Goal: Task Accomplishment & Management: Manage account settings

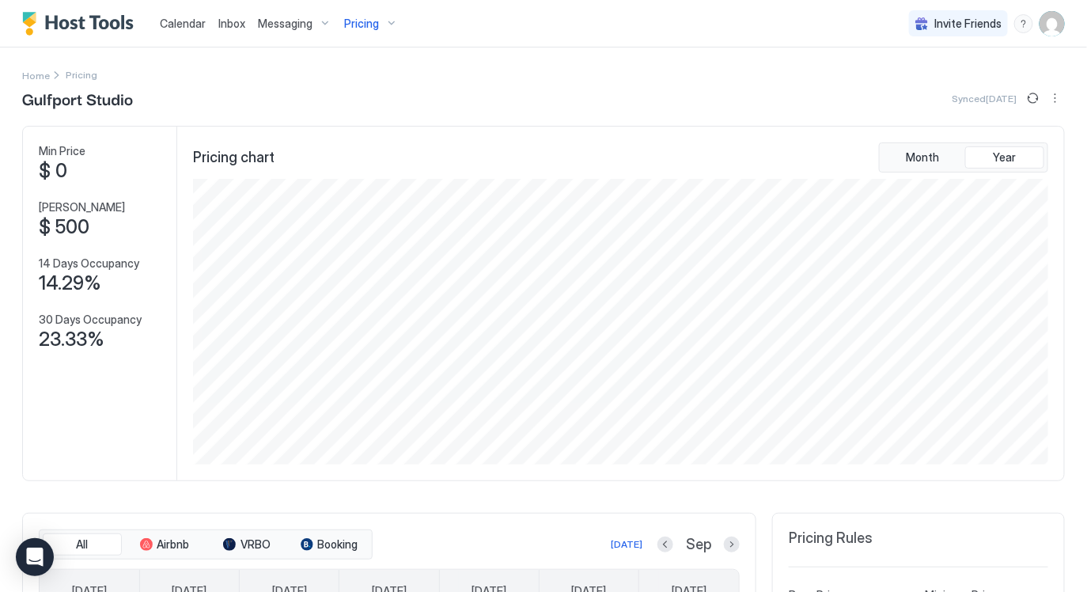
scroll to position [286, 859]
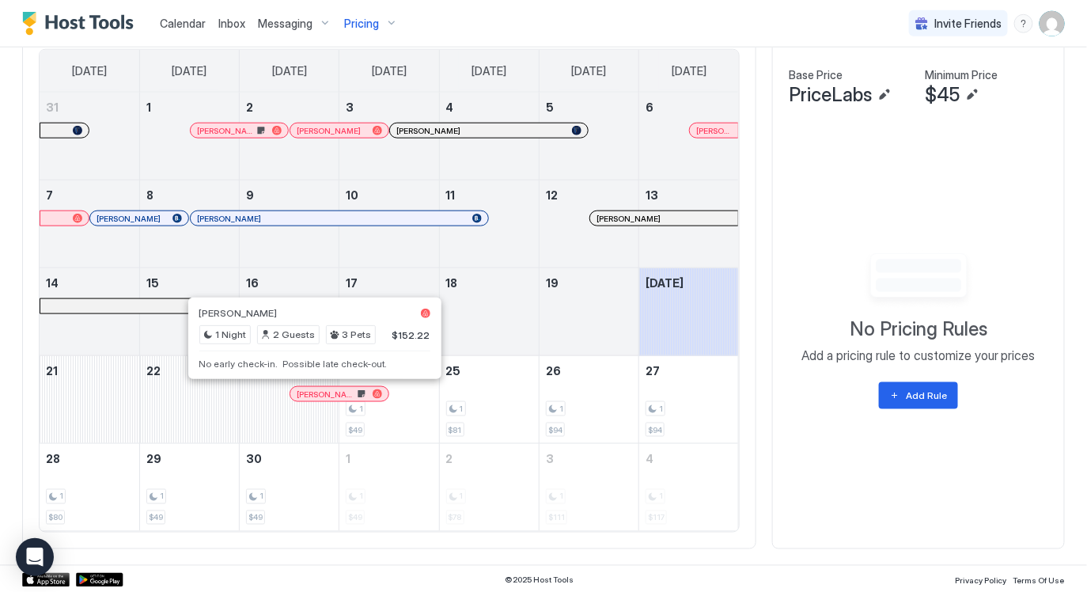
click at [312, 390] on div at bounding box center [311, 394] width 13 height 13
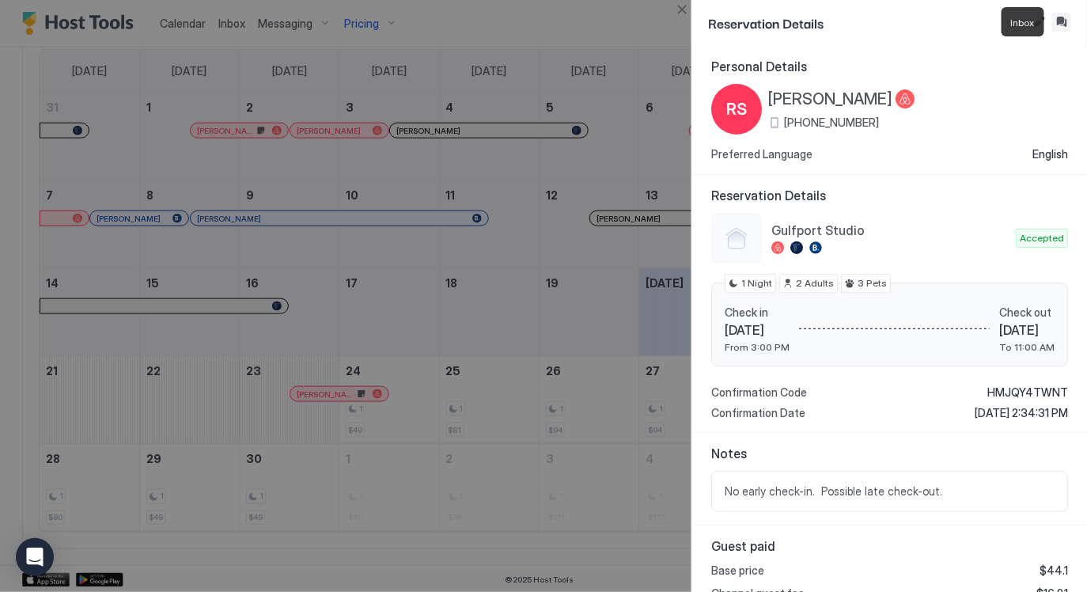
click at [1068, 18] on button "Inbox" at bounding box center [1061, 22] width 19 height 19
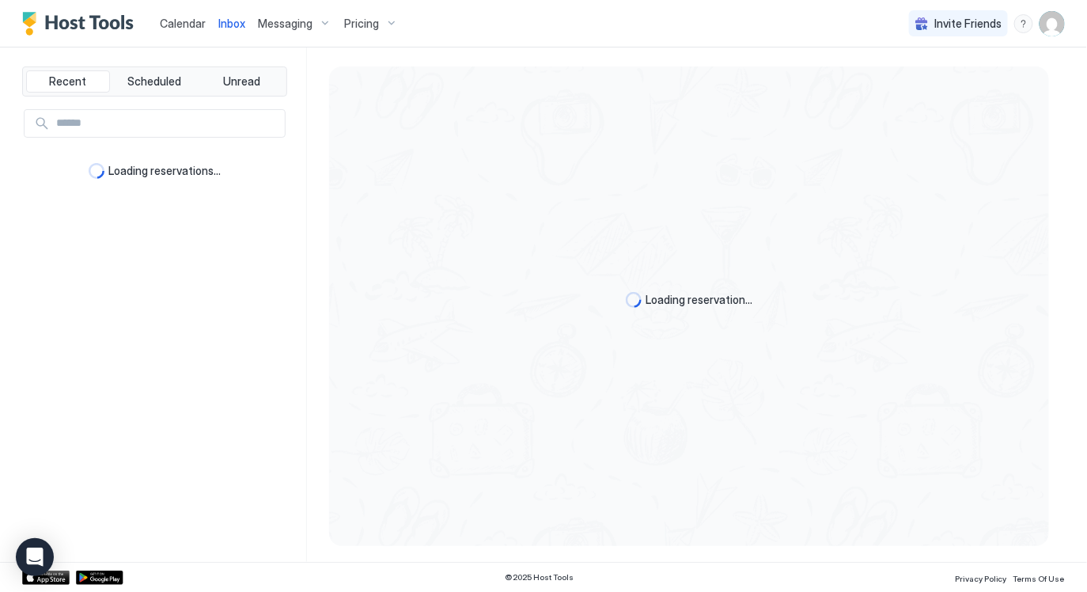
type textarea "*"
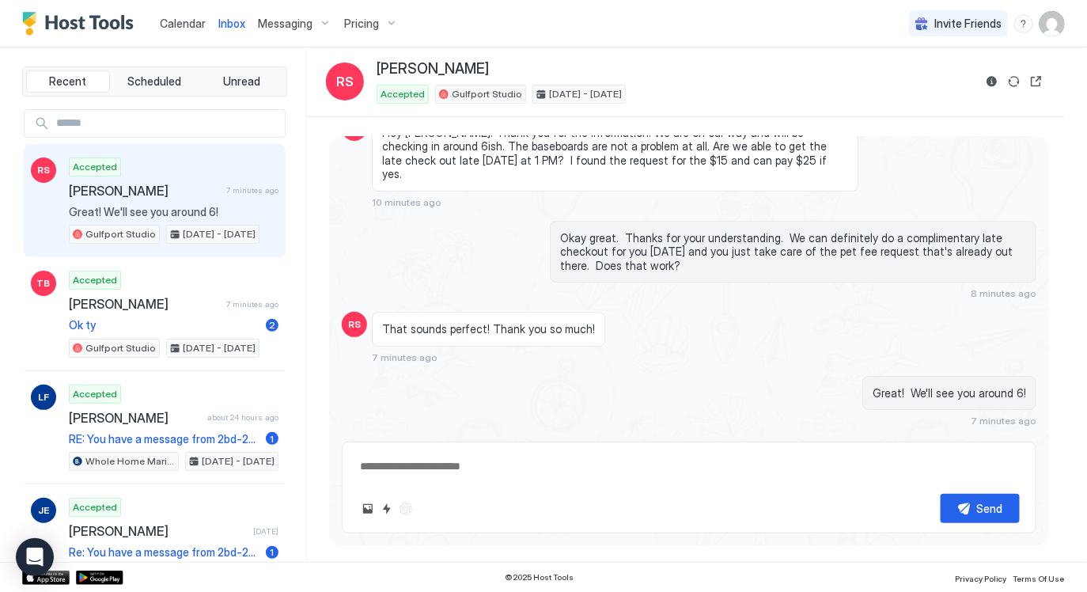
scroll to position [2539, 0]
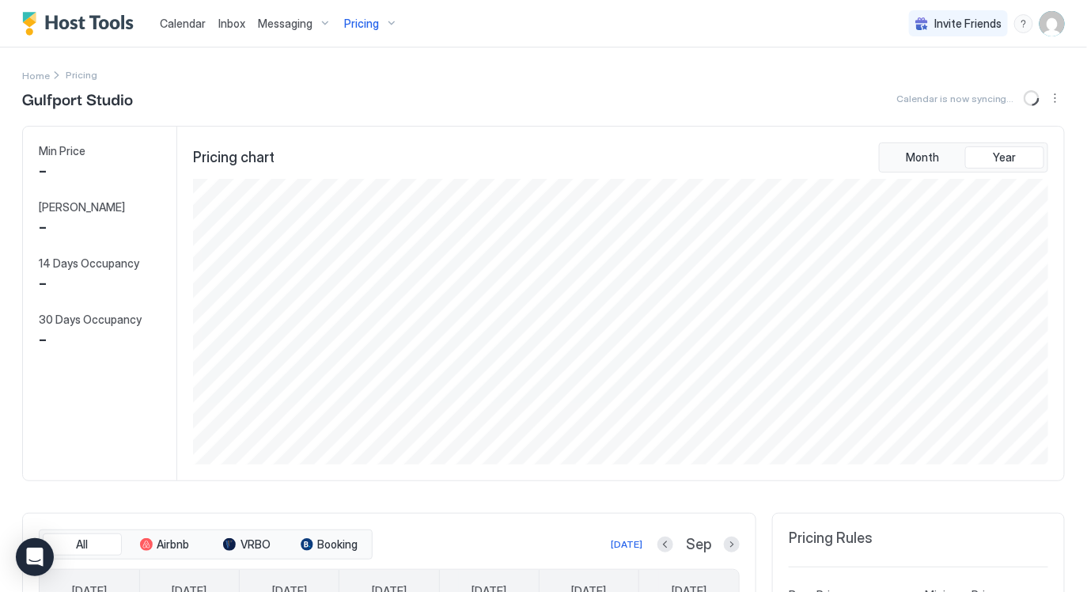
scroll to position [286, 859]
click at [193, 42] on button "Calendar" at bounding box center [182, 23] width 59 height 47
click at [192, 35] on div "Calendar" at bounding box center [182, 23] width 59 height 29
click at [193, 25] on span "Calendar" at bounding box center [183, 23] width 46 height 13
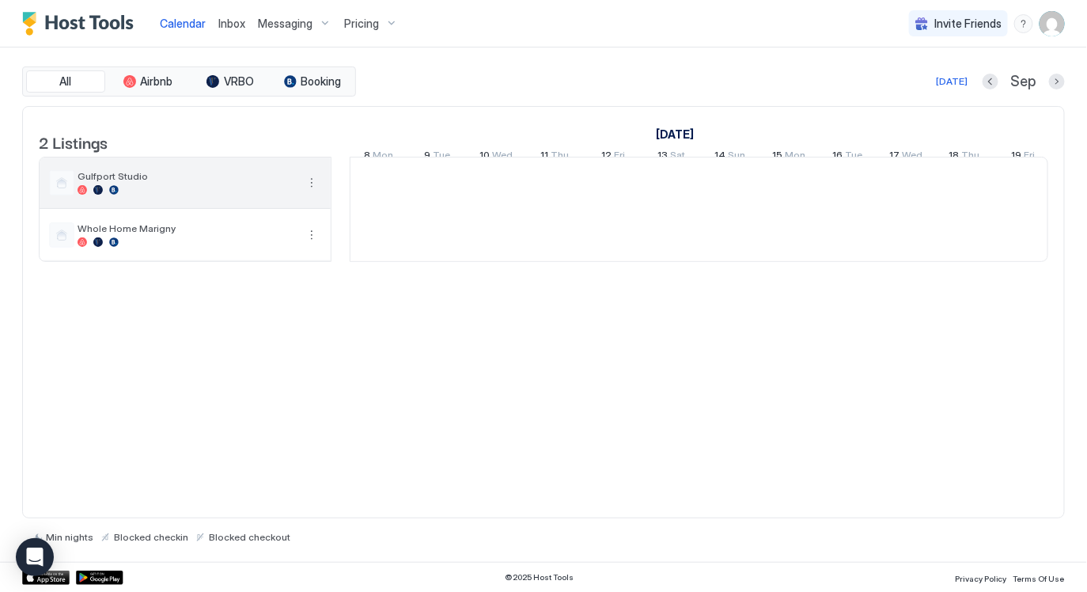
scroll to position [0, 878]
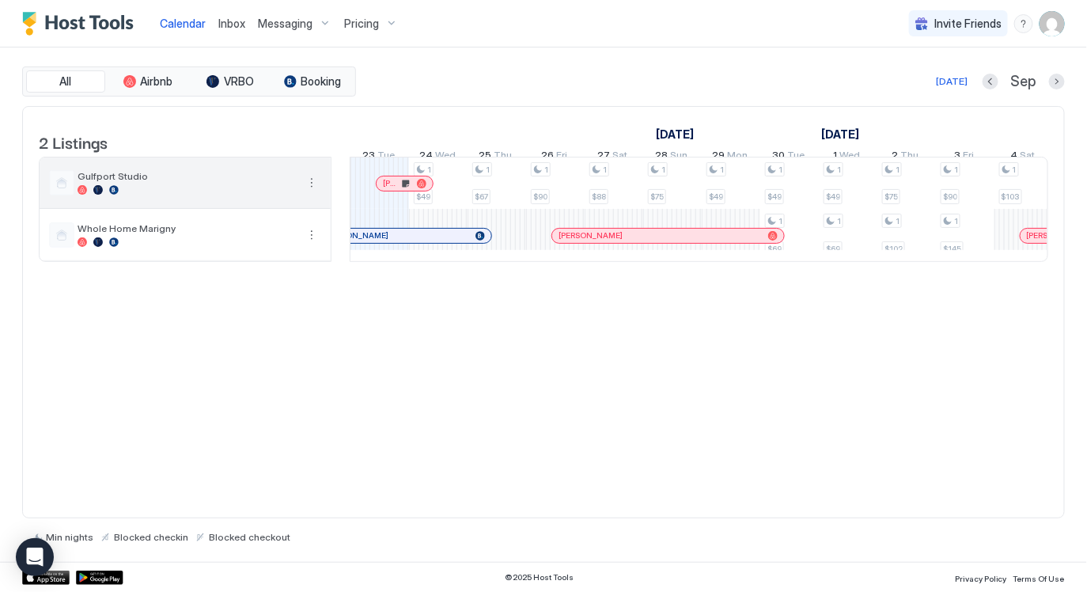
click at [182, 182] on span "Gulfport Studio" at bounding box center [187, 176] width 218 height 12
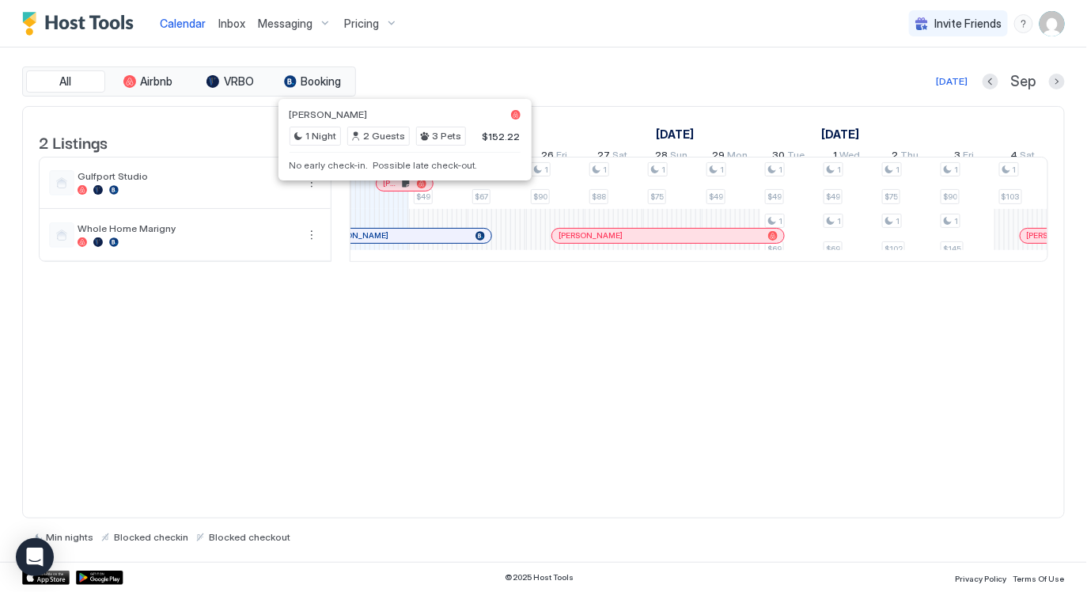
click at [392, 190] on div at bounding box center [392, 183] width 13 height 13
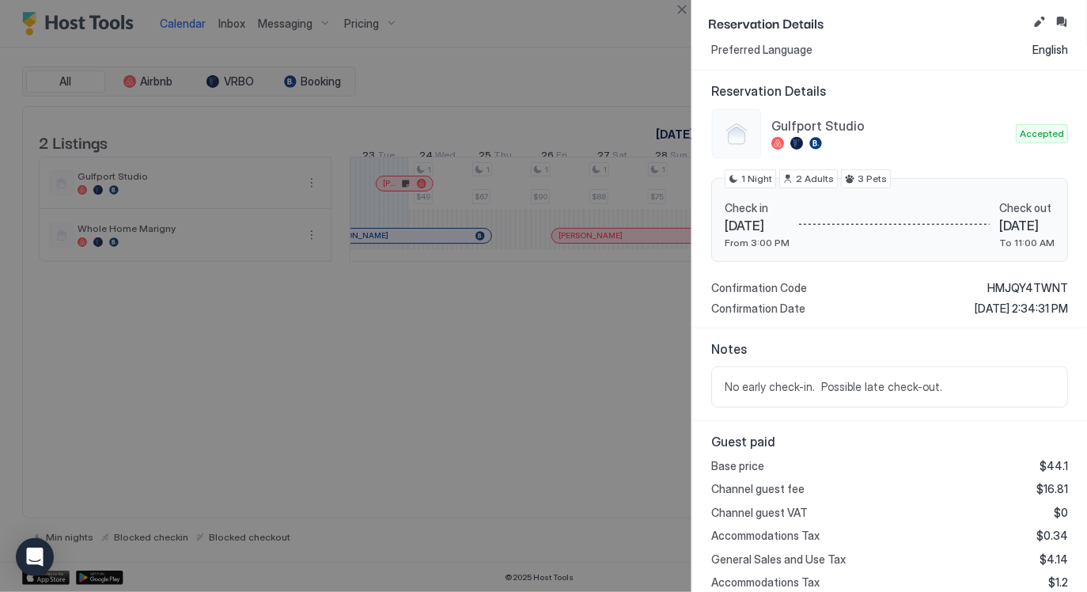
scroll to position [0, 0]
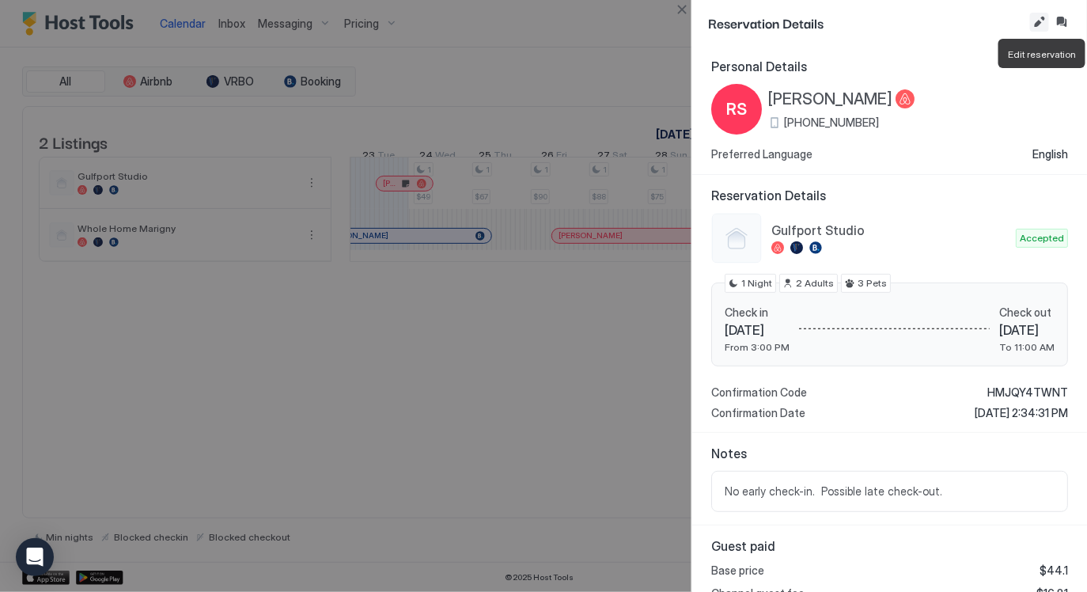
click at [1043, 24] on button "Edit reservation" at bounding box center [1039, 22] width 19 height 19
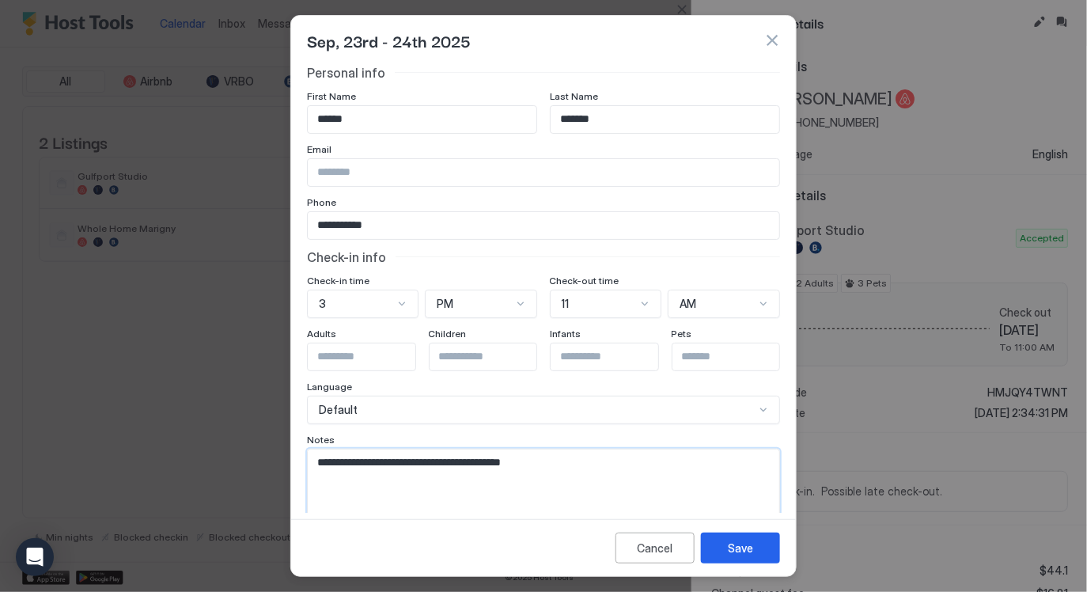
click at [559, 469] on textarea "**********" at bounding box center [544, 488] width 472 height 78
type textarea "**********"
click at [730, 545] on div "Save" at bounding box center [740, 548] width 25 height 17
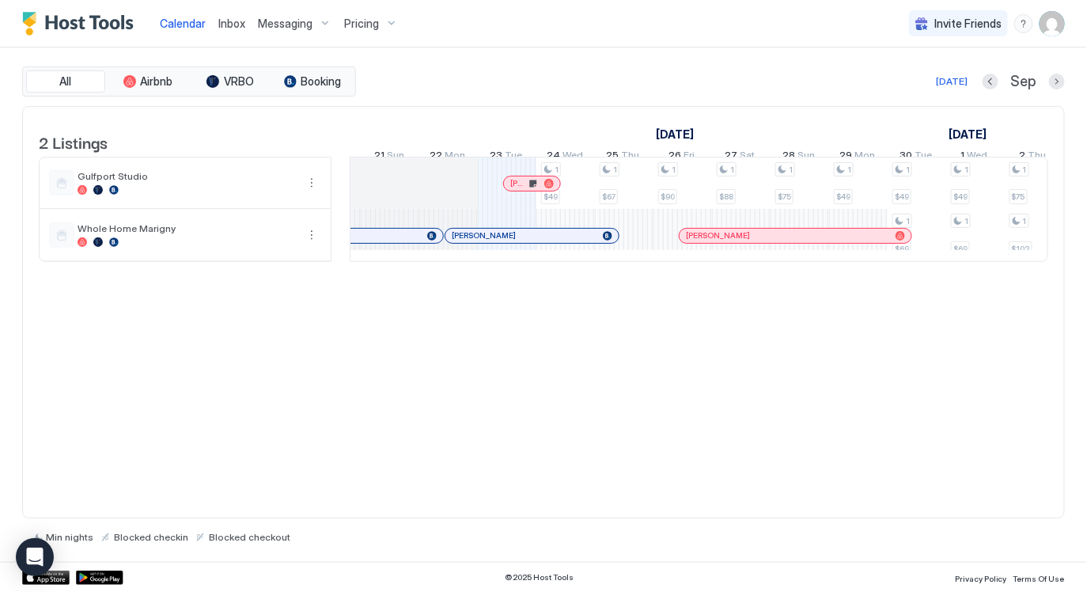
click at [468, 242] on div at bounding box center [468, 235] width 13 height 13
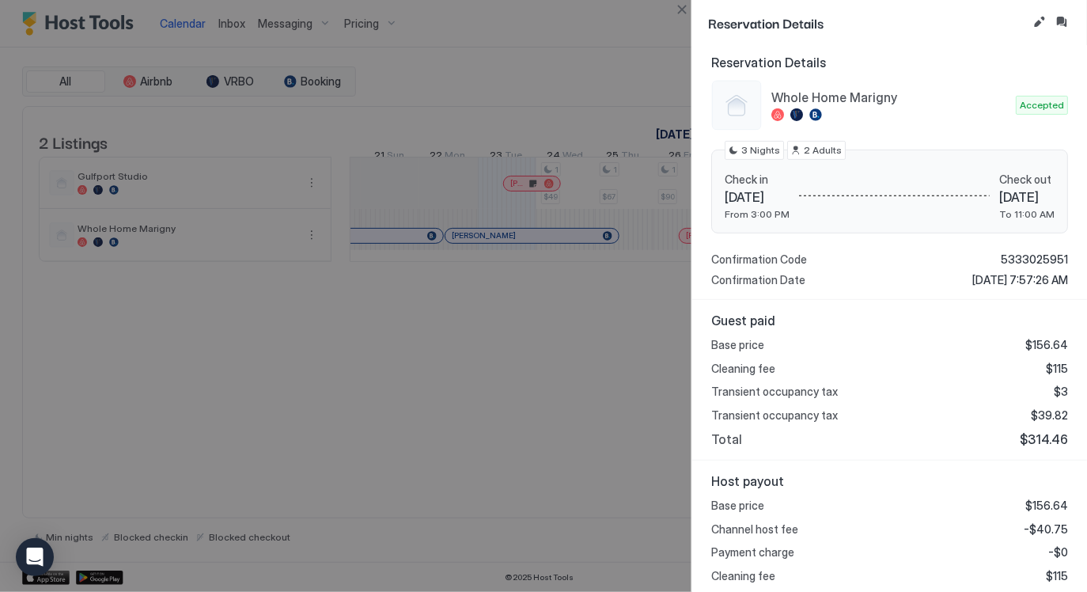
scroll to position [259, 0]
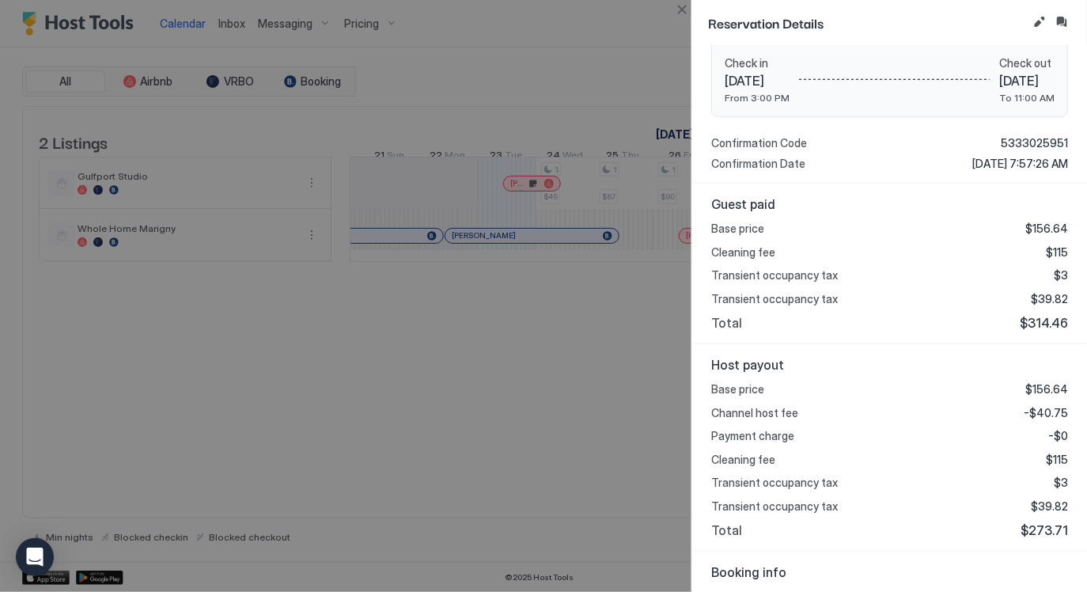
click at [682, 15] on button "Close" at bounding box center [681, 9] width 19 height 19
